Goal: Check status: Check status

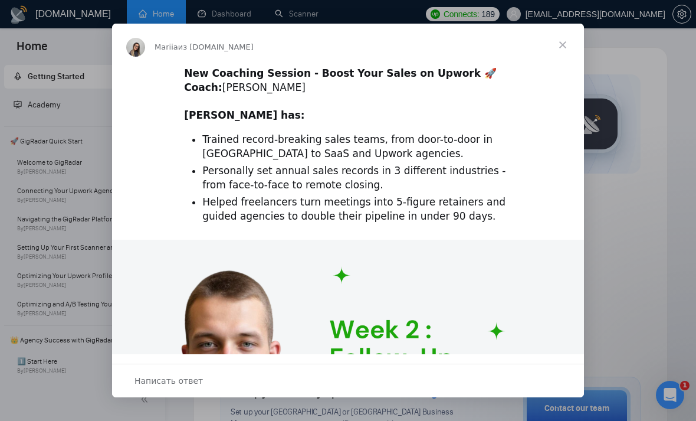
click at [565, 41] on span "Закрыть" at bounding box center [563, 45] width 42 height 42
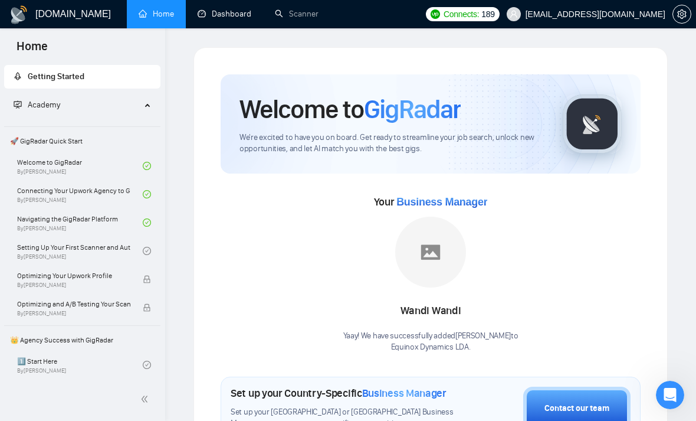
click at [217, 15] on link "Dashboard" at bounding box center [225, 14] width 54 height 10
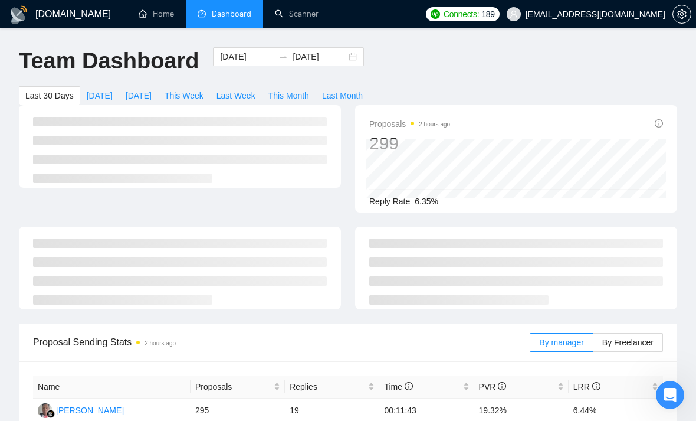
click at [247, 97] on span "Last Week" at bounding box center [236, 95] width 39 height 13
type input "[DATE]"
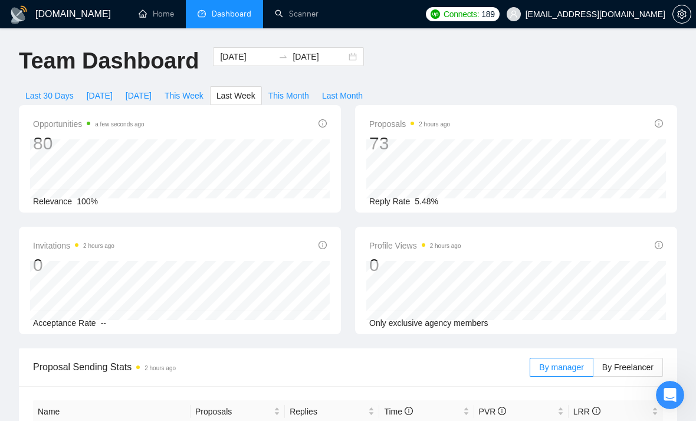
click at [188, 89] on span "This Week" at bounding box center [184, 95] width 39 height 13
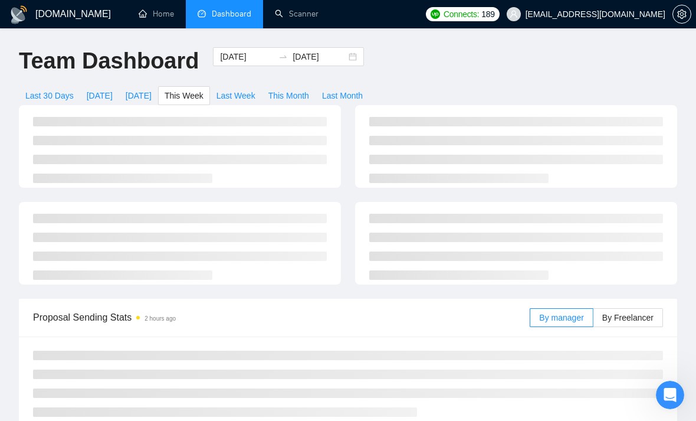
type input "[DATE]"
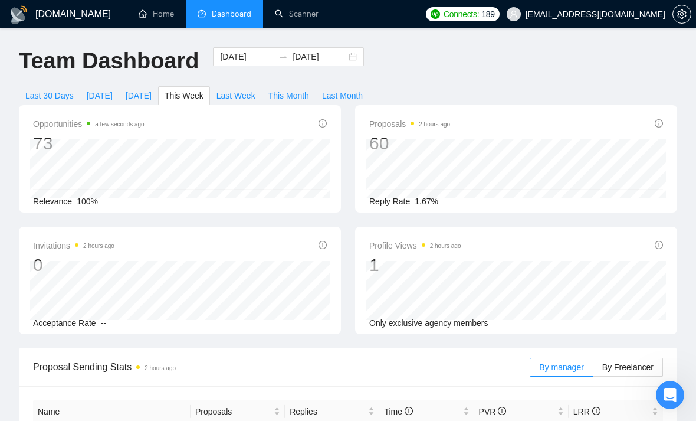
click at [309, 90] on span "This Month" at bounding box center [288, 95] width 41 height 13
type input "[DATE]"
click at [348, 64] on div "[DATE] [DATE]" at bounding box center [288, 56] width 151 height 19
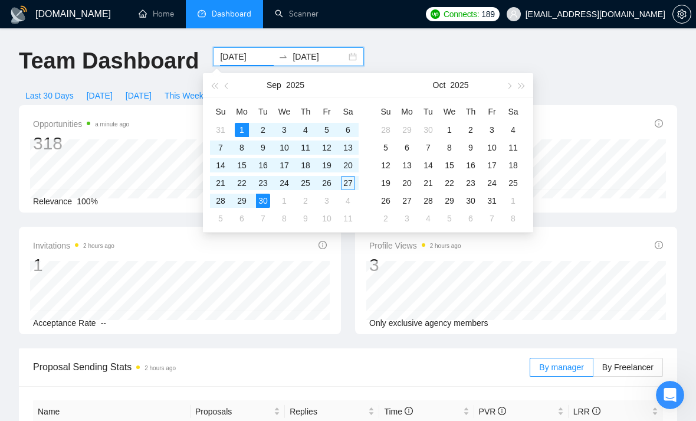
click at [354, 130] on div "6" at bounding box center [348, 130] width 14 height 14
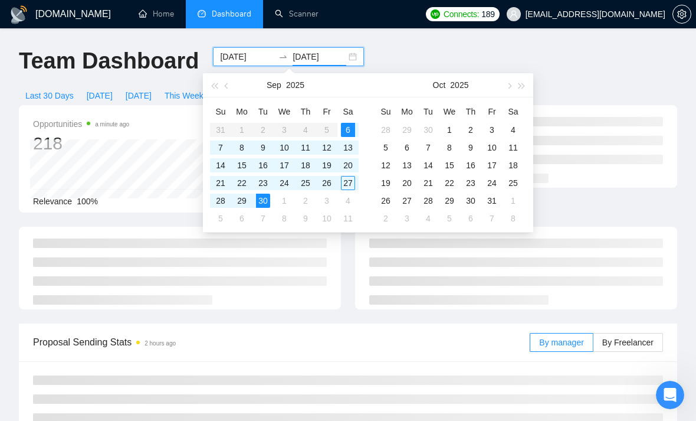
click at [253, 129] on table "Su Mo Tu We Th Fr Sa 31 1 2 3 4 5 6 7 8 9 10 11 12 13 14 15 16 17 18 19 20 21 2…" at bounding box center [284, 164] width 149 height 125
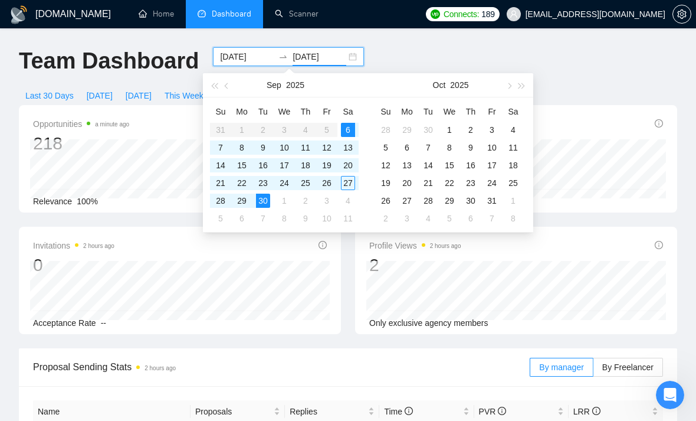
click at [237, 129] on table "Su Mo Tu We Th Fr Sa 31 1 2 3 4 5 6 7 8 9 10 11 12 13 14 15 16 17 18 19 20 21 2…" at bounding box center [284, 164] width 149 height 125
click at [220, 54] on input "[DATE]" at bounding box center [247, 56] width 54 height 13
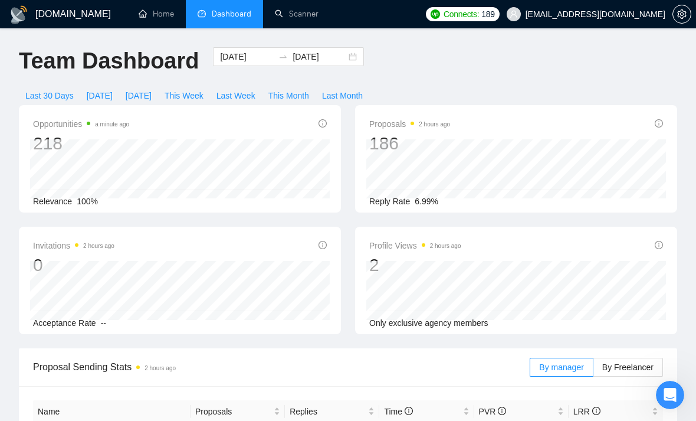
click at [224, 63] on input "[DATE]" at bounding box center [247, 56] width 54 height 13
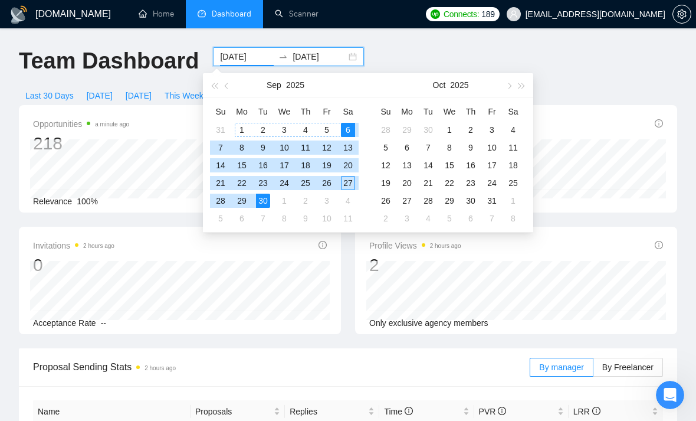
type input "[DATE]"
click at [236, 126] on div "1" at bounding box center [242, 130] width 14 height 14
type input "[DATE]"
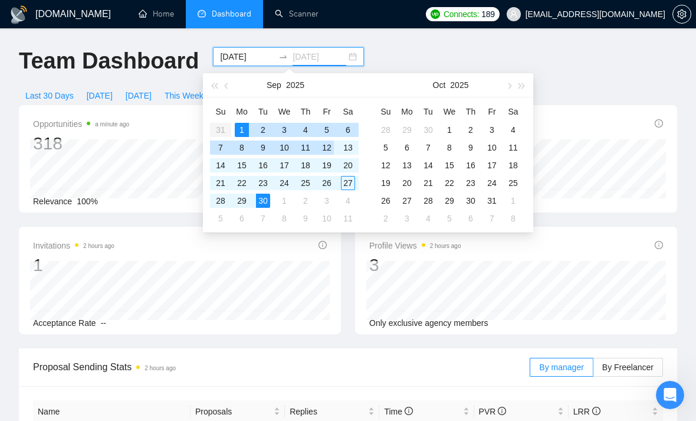
click at [331, 145] on div "12" at bounding box center [327, 147] width 14 height 14
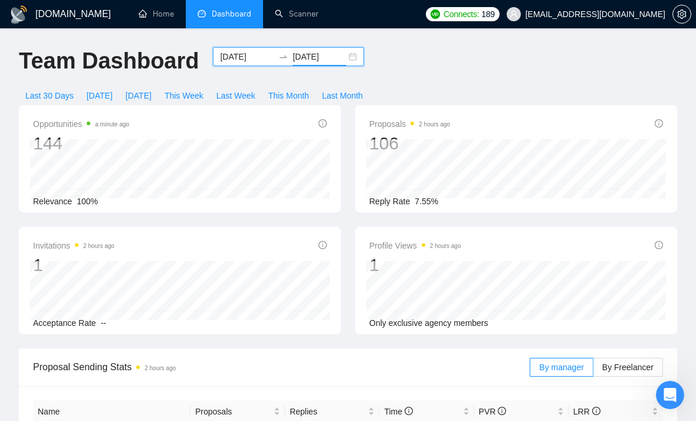
click at [224, 63] on input "[DATE]" at bounding box center [247, 56] width 54 height 13
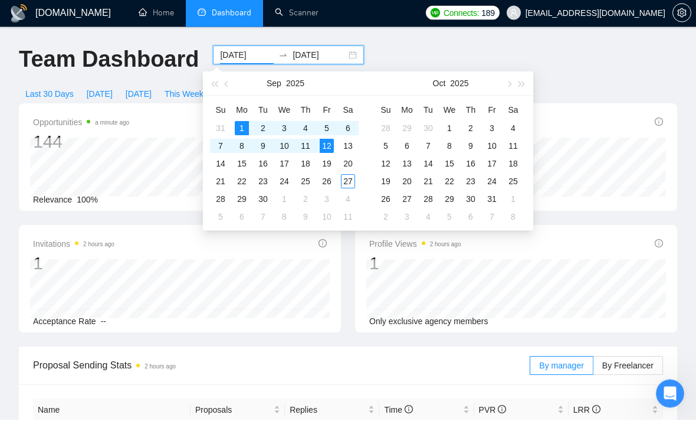
click at [221, 140] on div "7" at bounding box center [221, 147] width 14 height 14
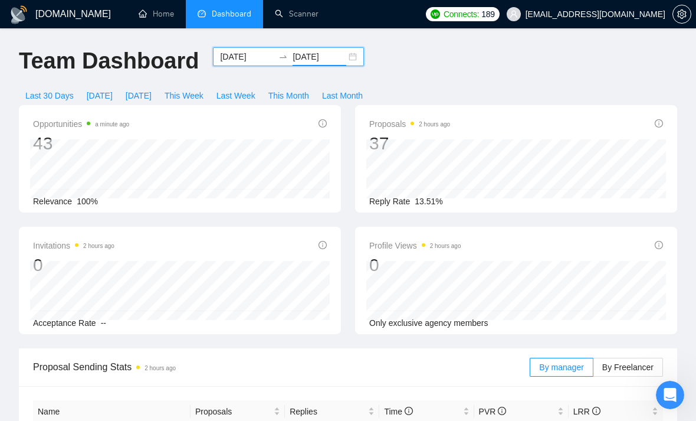
click at [195, 92] on span "This Week" at bounding box center [184, 95] width 39 height 13
type input "[DATE]"
click at [140, 91] on span "[DATE]" at bounding box center [139, 95] width 26 height 13
type input "[DATE]"
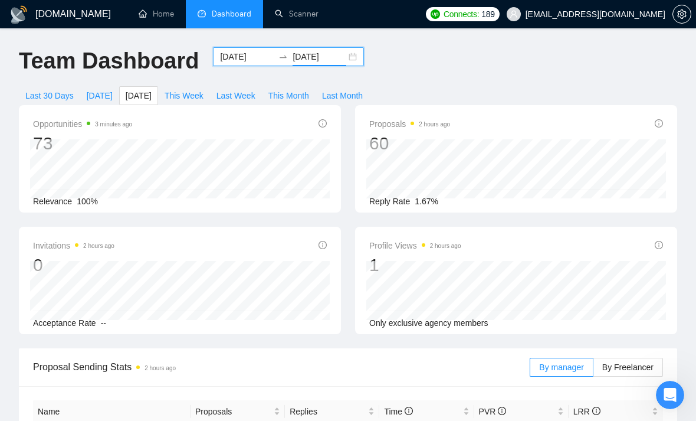
type input "[DATE]"
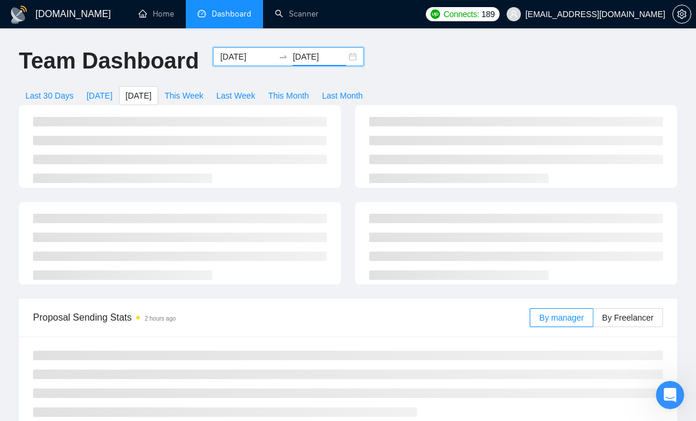
click at [235, 96] on span "Last Week" at bounding box center [236, 95] width 39 height 13
type input "[DATE]"
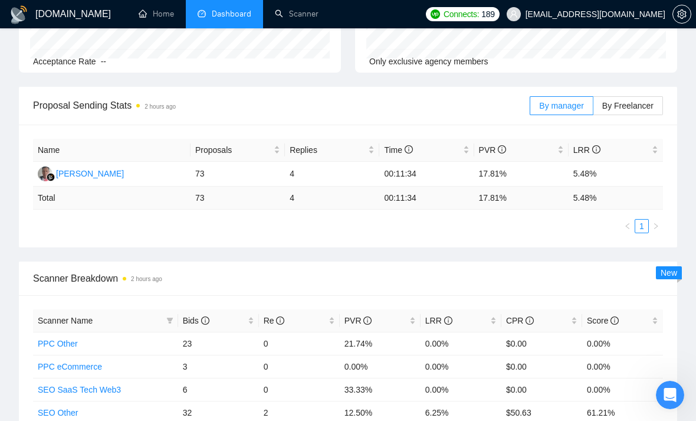
scroll to position [261, 0]
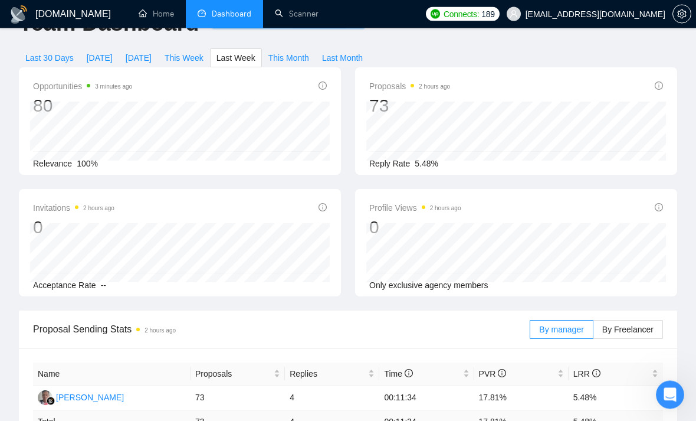
click at [290, 63] on span "This Month" at bounding box center [288, 58] width 41 height 13
type input "[DATE]"
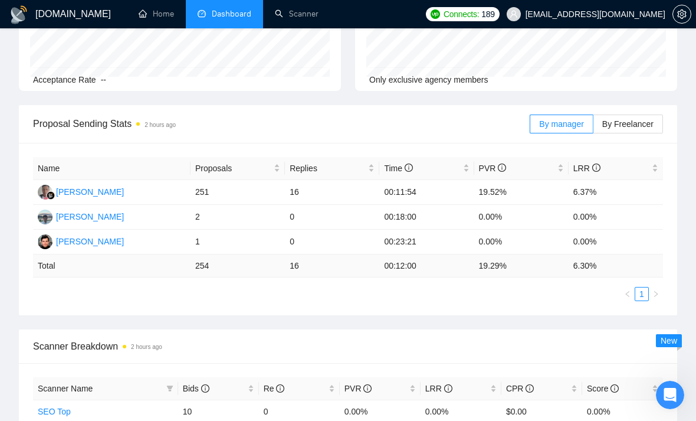
scroll to position [244, 0]
